Goal: Navigation & Orientation: Find specific page/section

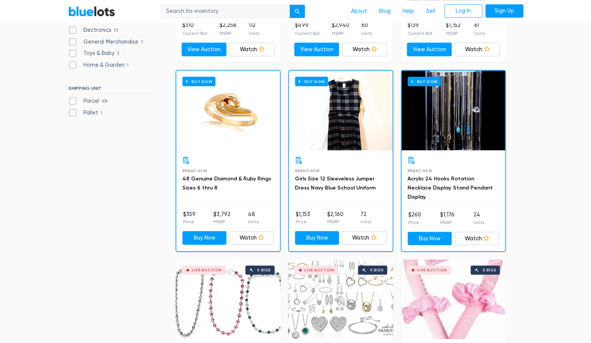
scroll to position [411, 0]
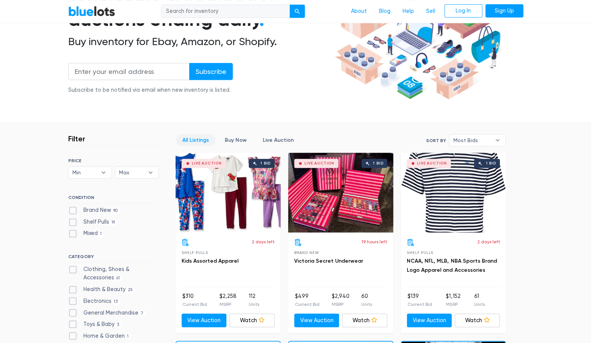
scroll to position [112, 0]
